Goal: Task Accomplishment & Management: Manage account settings

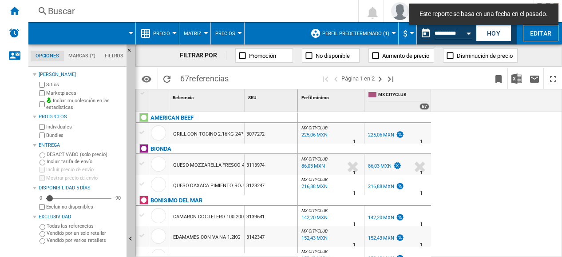
click at [200, 34] on span "Matriz" at bounding box center [193, 34] width 18 height 6
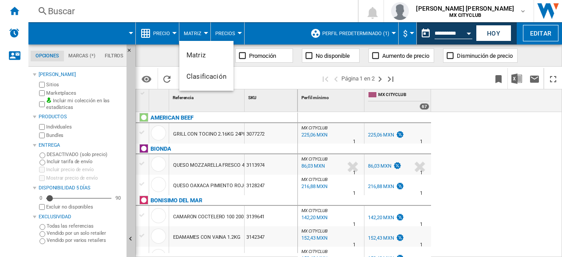
click at [18, 12] on md-backdrop at bounding box center [281, 128] width 562 height 257
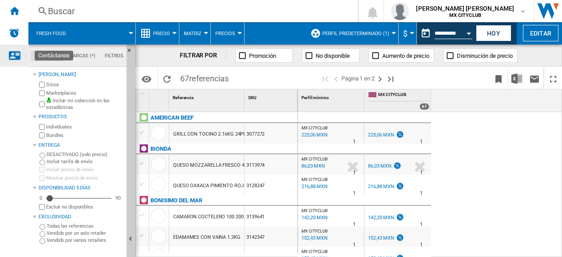
click at [16, 51] on ng-md-icon "Contáctanos" at bounding box center [14, 55] width 11 height 11
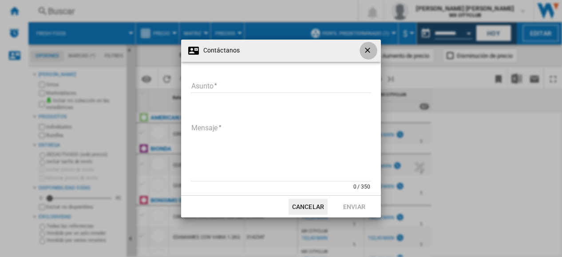
click at [365, 49] on ng-md-icon "getI18NText('BUTTONS.CLOSE_DIALOG')" at bounding box center [368, 51] width 11 height 11
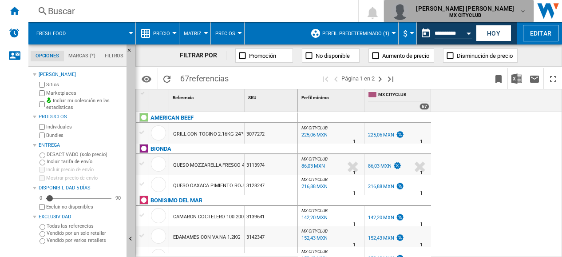
click at [521, 13] on md-icon "button" at bounding box center [522, 11] width 7 height 7
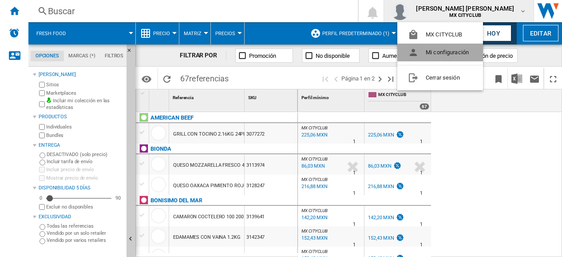
click at [452, 55] on button "Mi configuración" at bounding box center [440, 52] width 86 height 18
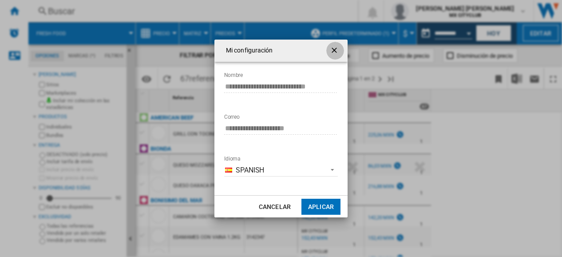
click at [336, 51] on ng-md-icon "getI18NText('BUTTONS.CLOSE_DIALOG')" at bounding box center [335, 51] width 11 height 11
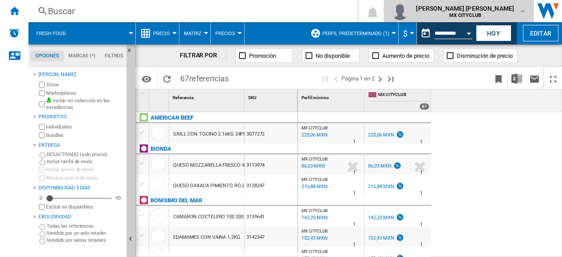
click at [522, 8] on md-icon "button" at bounding box center [522, 11] width 7 height 7
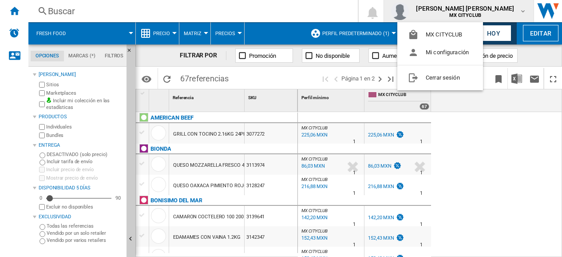
click at [550, 9] on md-backdrop at bounding box center [281, 128] width 562 height 257
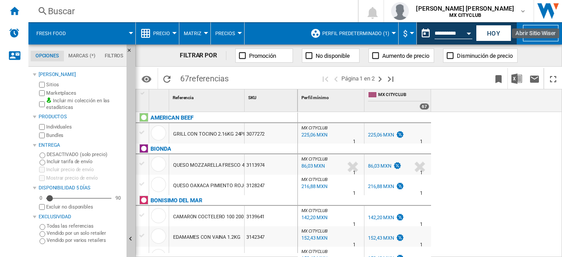
click at [544, 15] on img "Abrir Sitio Wiser" at bounding box center [548, 11] width 28 height 22
click at [394, 34] on div at bounding box center [393, 33] width 4 height 2
